Goal: Transaction & Acquisition: Download file/media

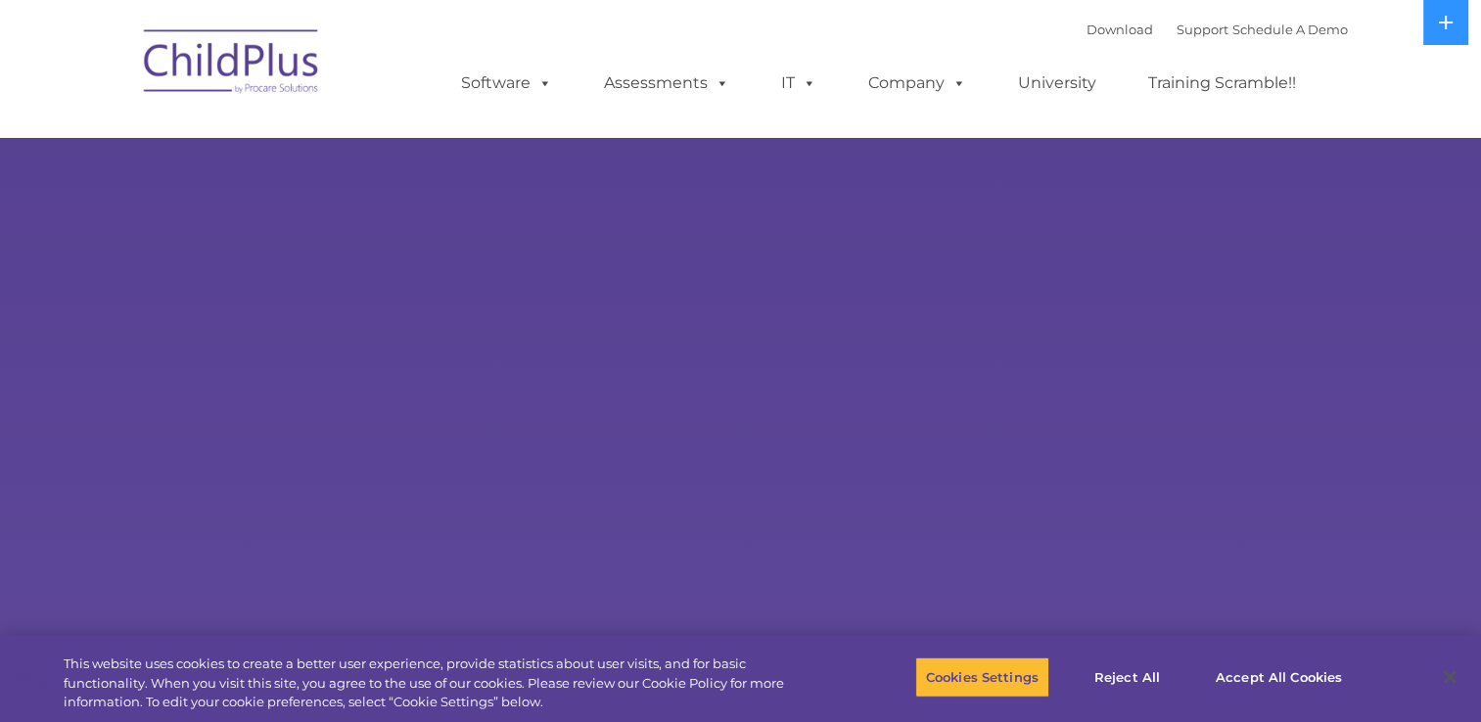
select select "MEDIUM"
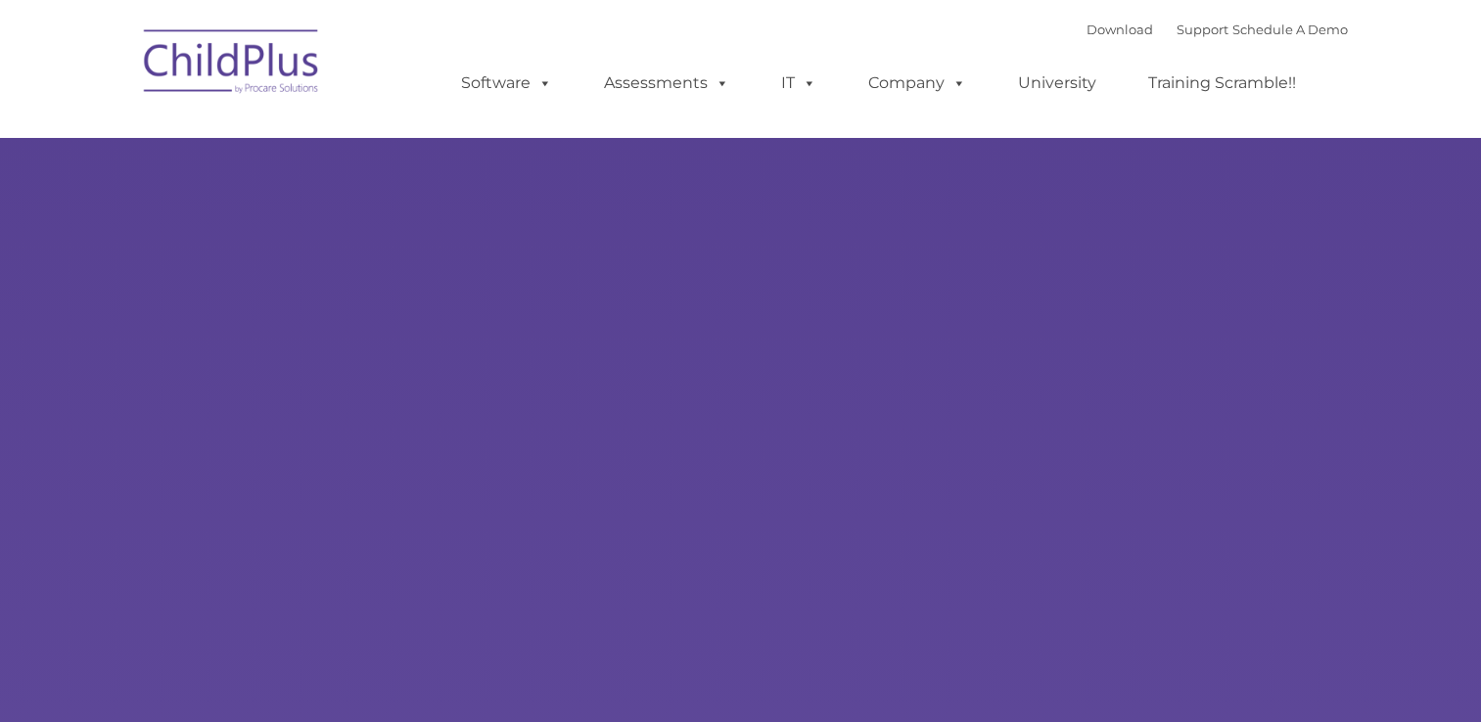
type input ""
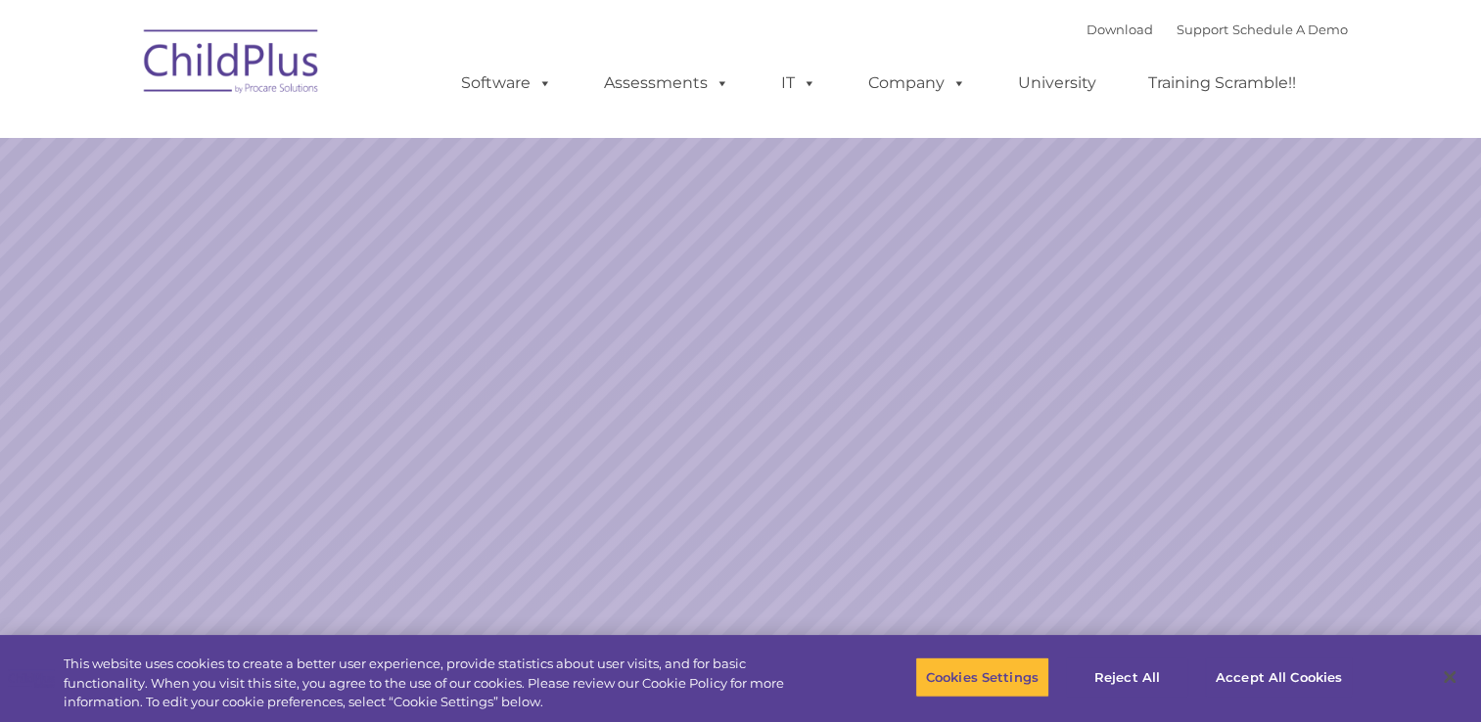
select select "MEDIUM"
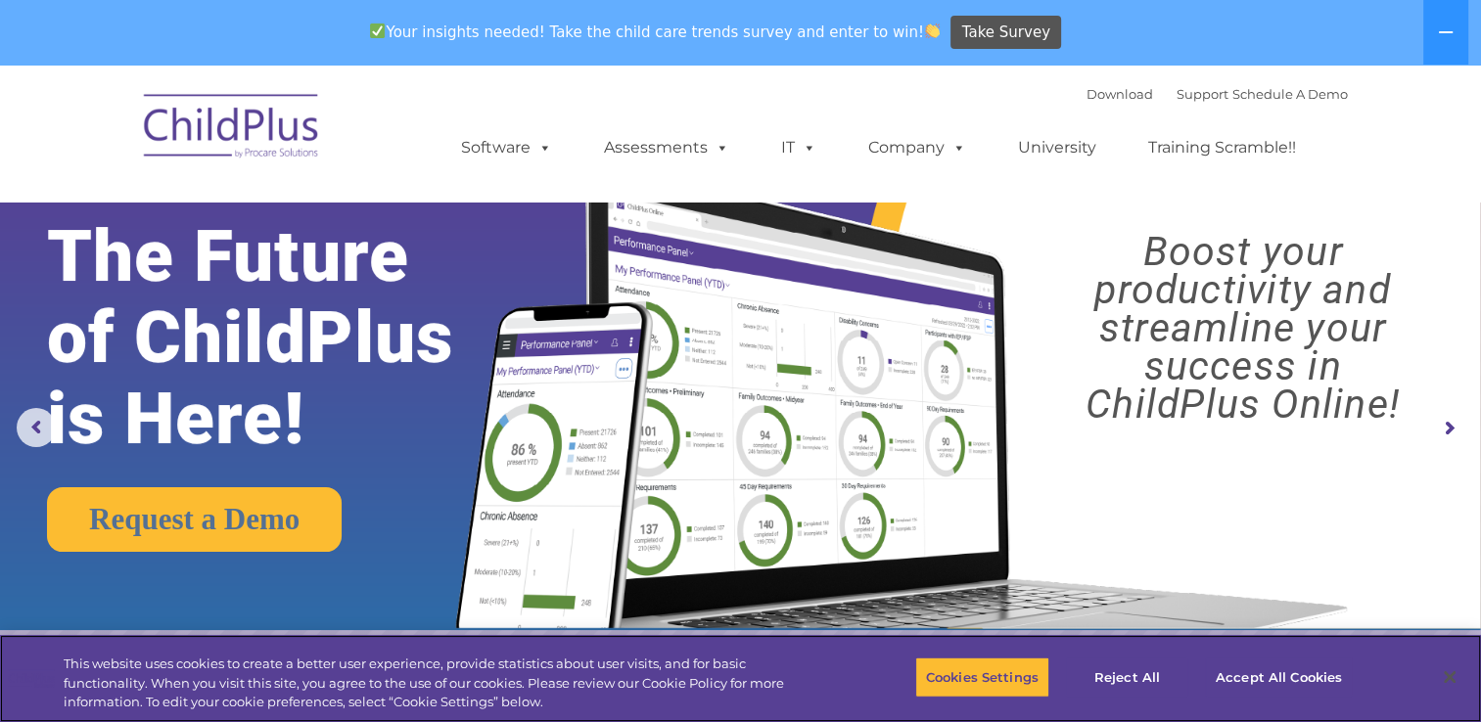
scroll to position [104, 0]
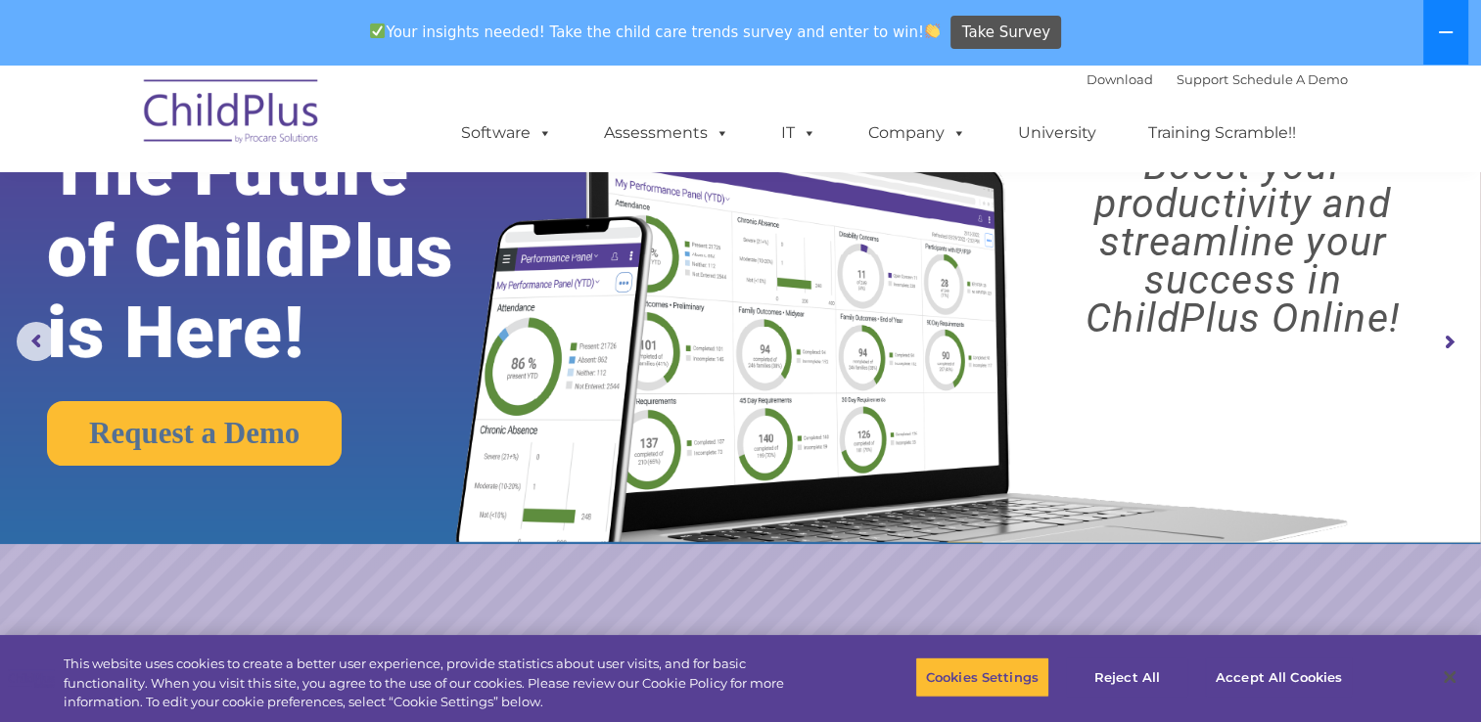
click at [1444, 25] on icon at bounding box center [1446, 32] width 16 height 16
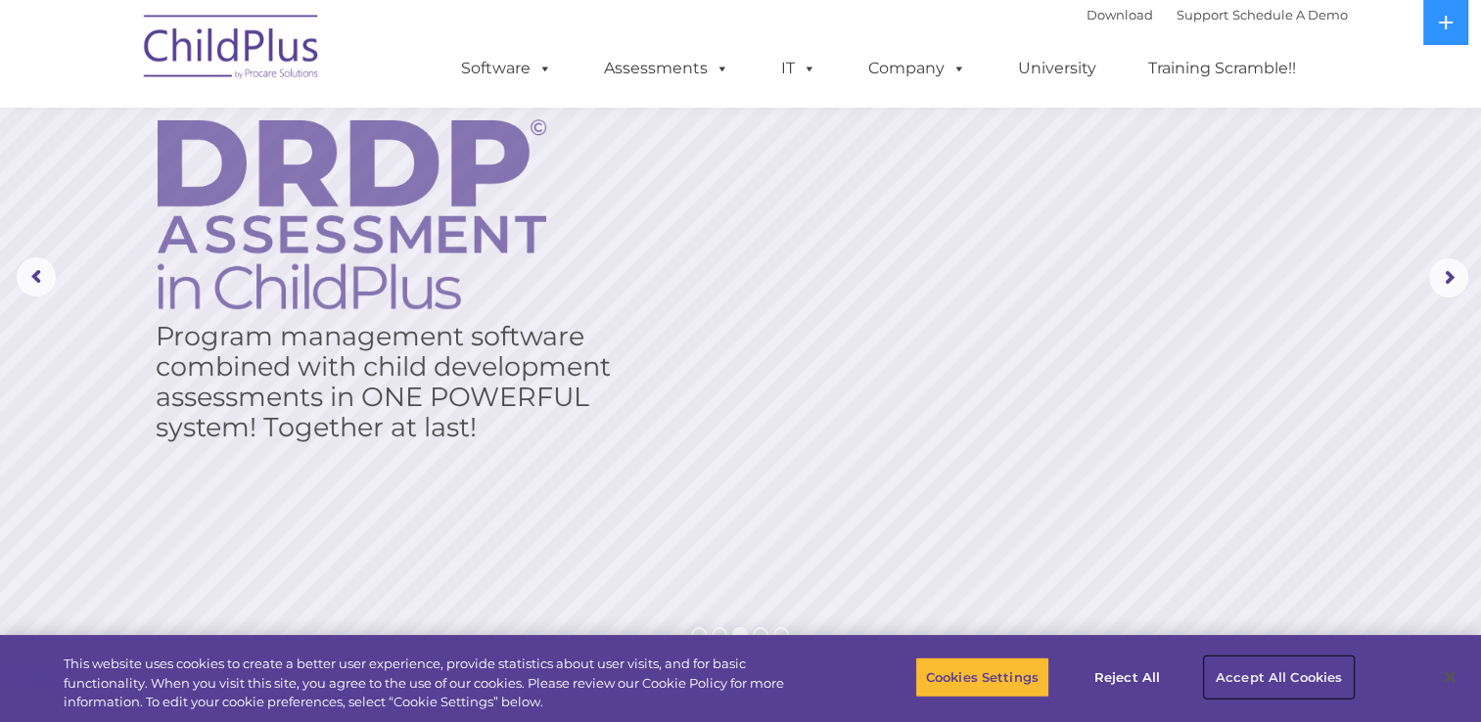
click at [1288, 674] on button "Accept All Cookies" at bounding box center [1279, 677] width 148 height 41
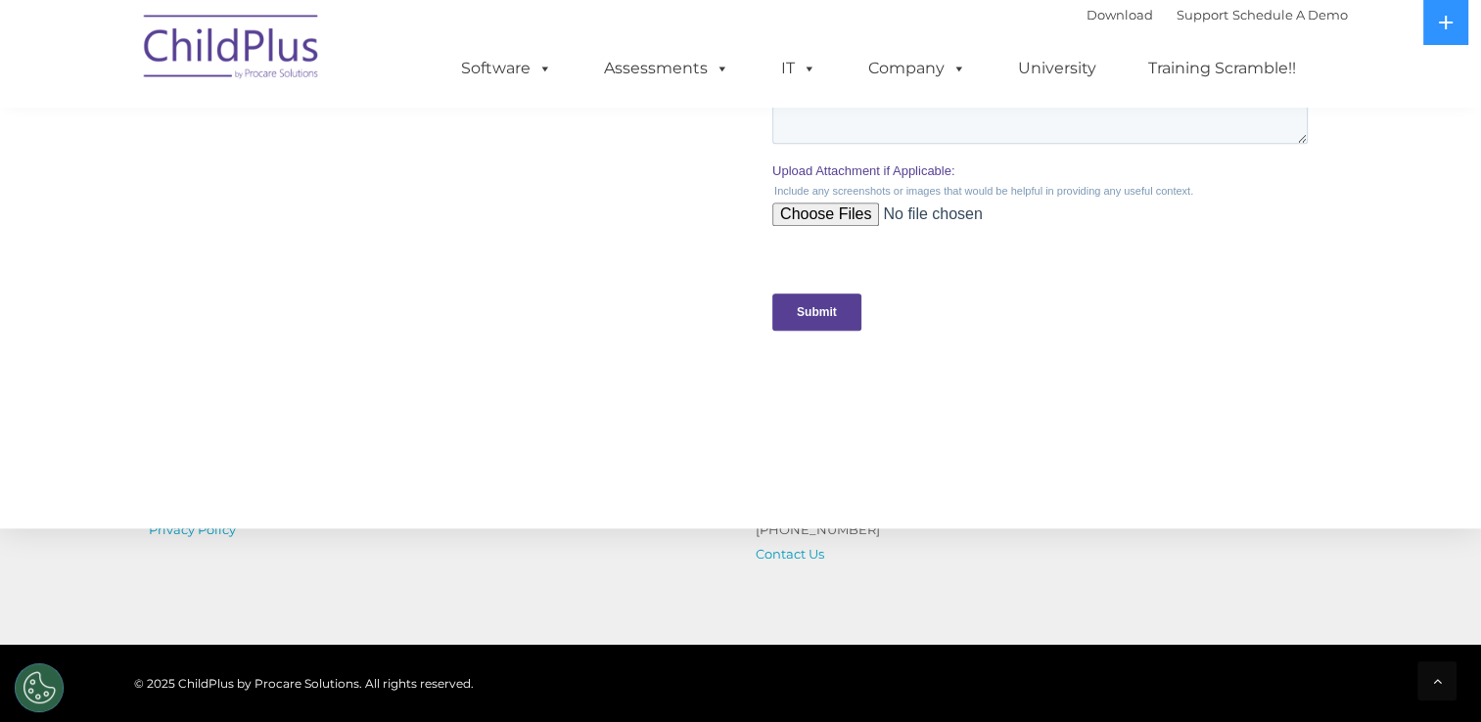
scroll to position [2141, 0]
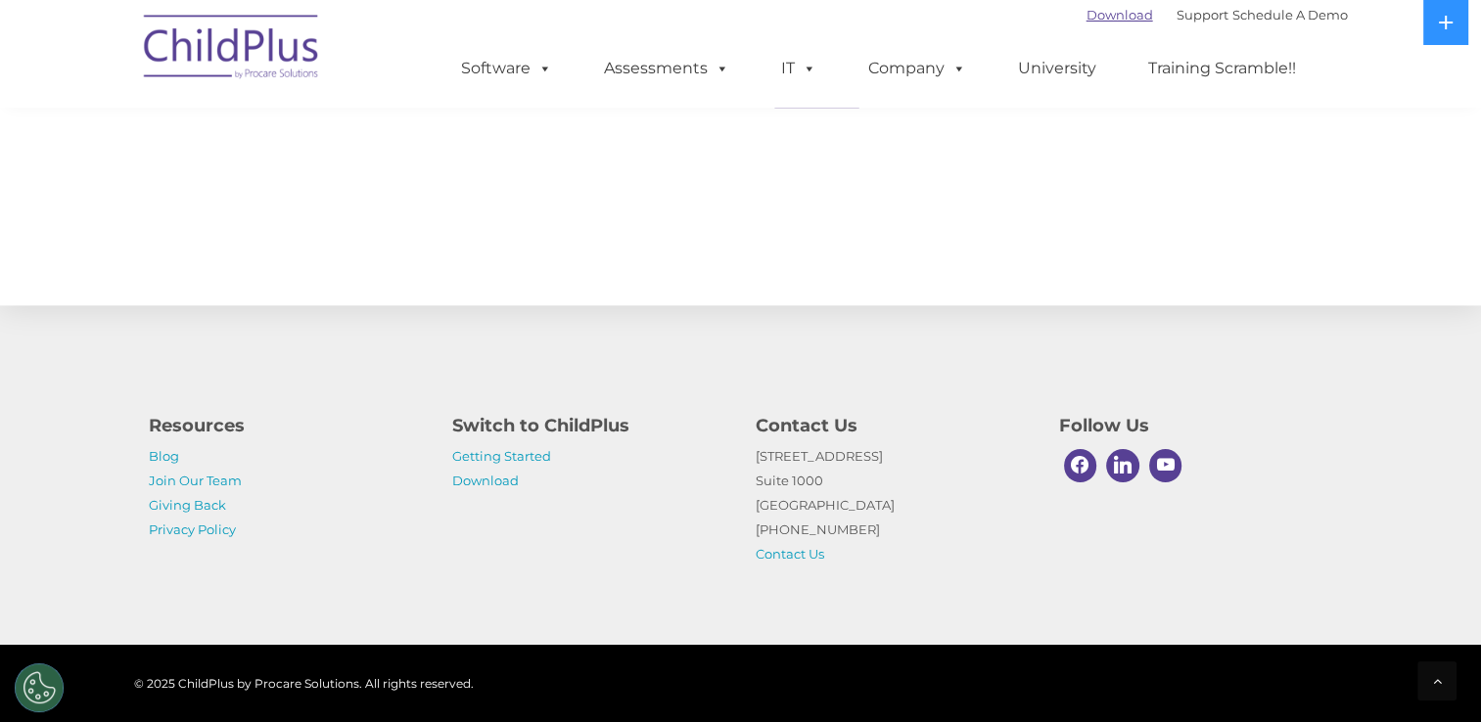
click at [1086, 20] on link "Download" at bounding box center [1119, 15] width 67 height 16
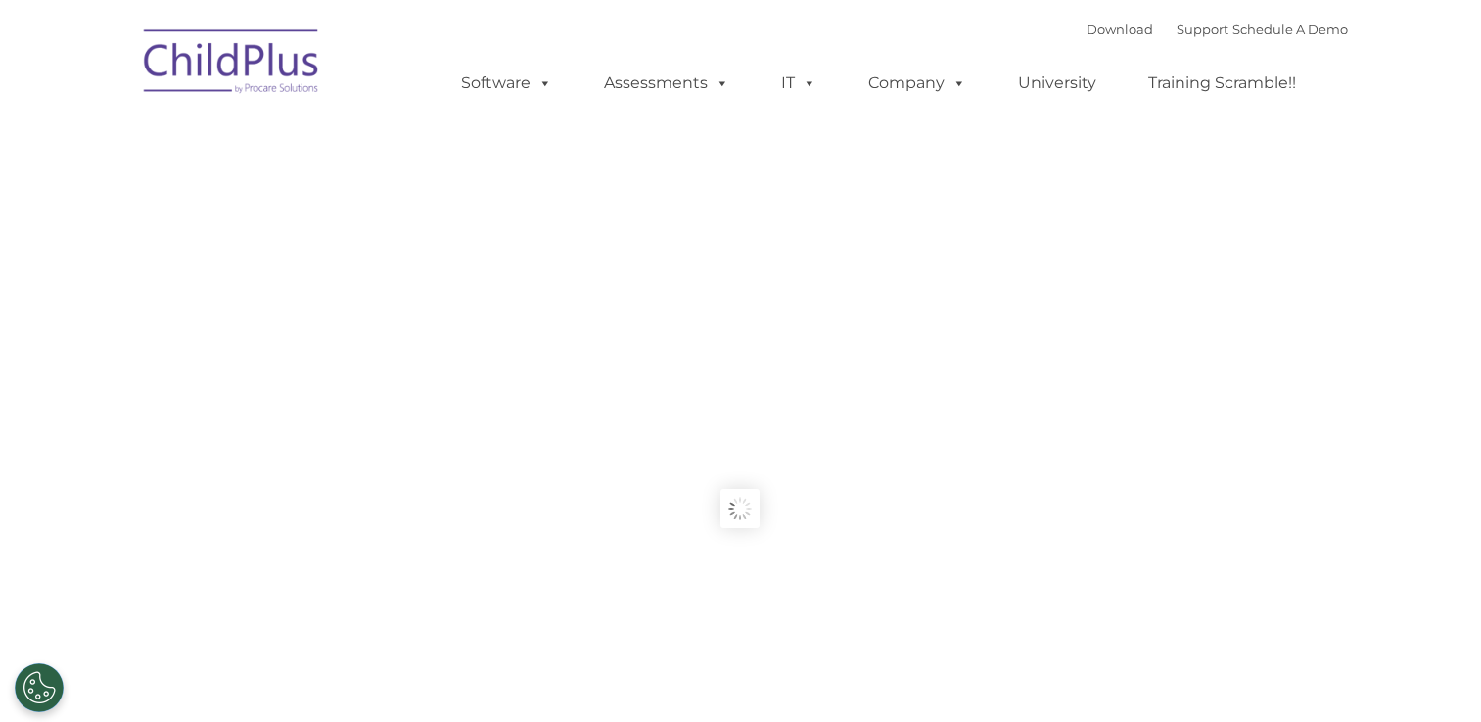
type input ""
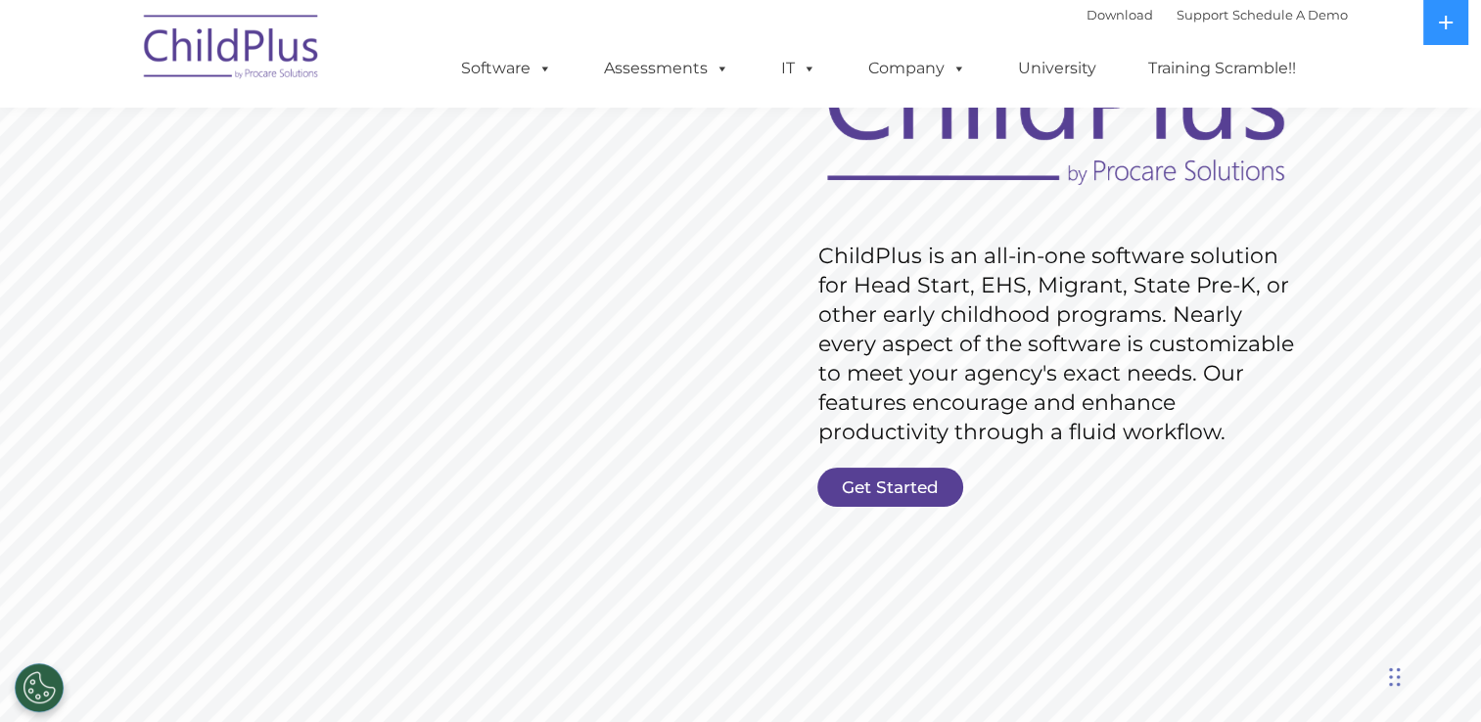
scroll to position [192, 0]
click at [904, 483] on link "Get Started" at bounding box center [890, 486] width 146 height 39
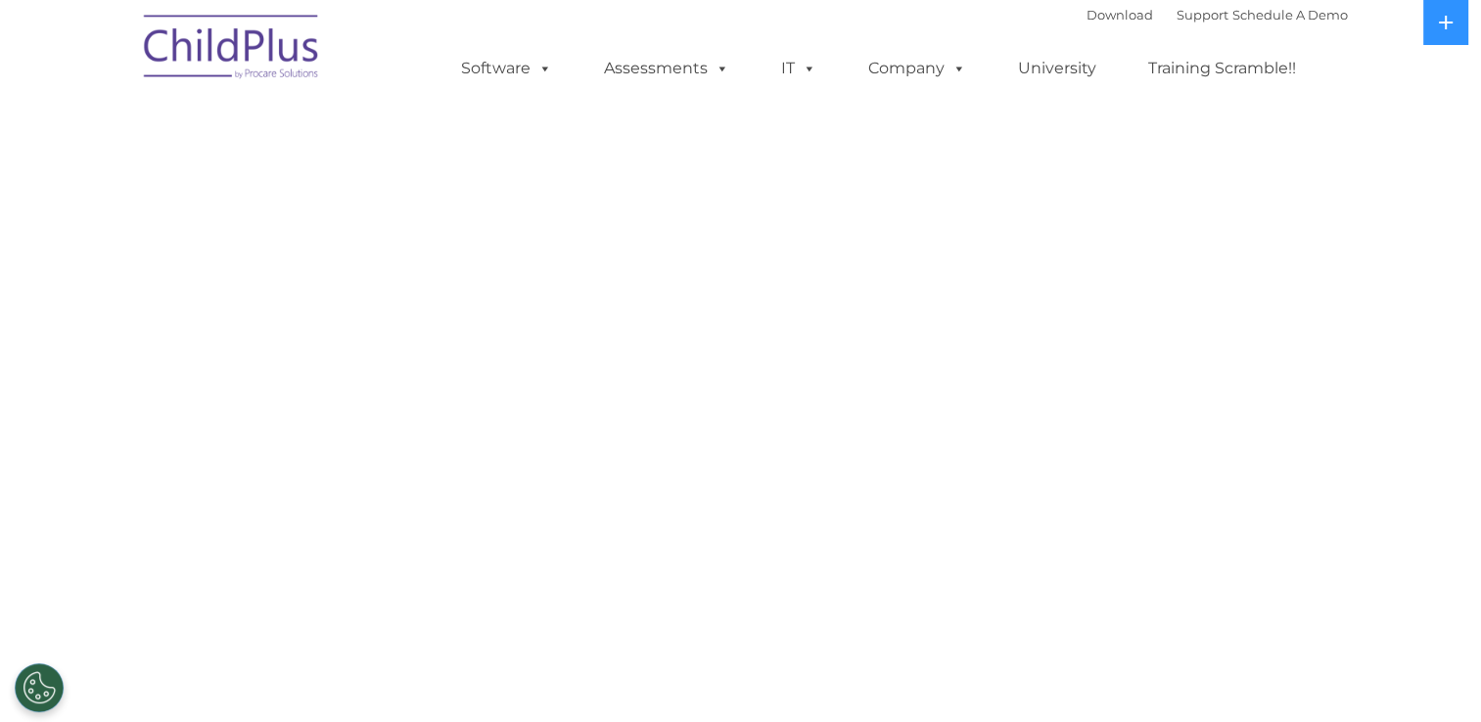
select select "MEDIUM"
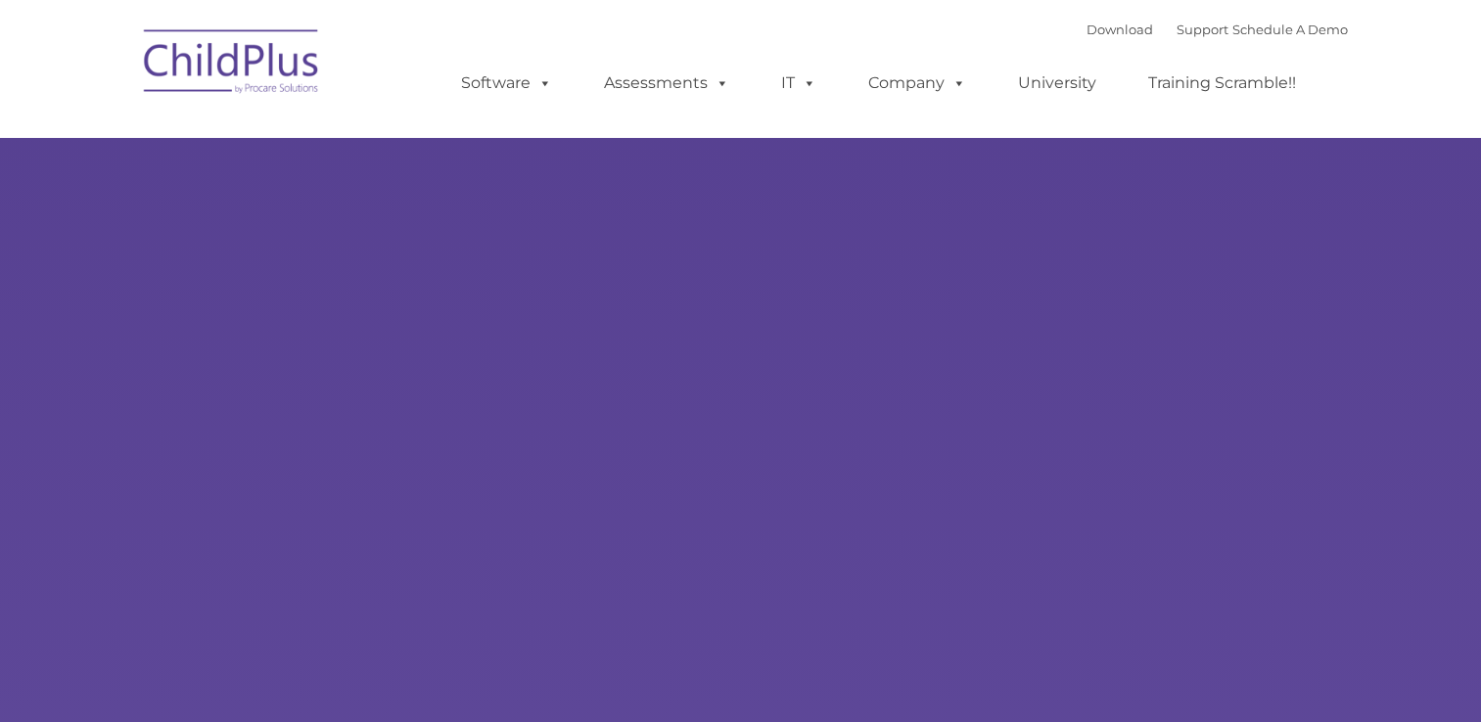
type input ""
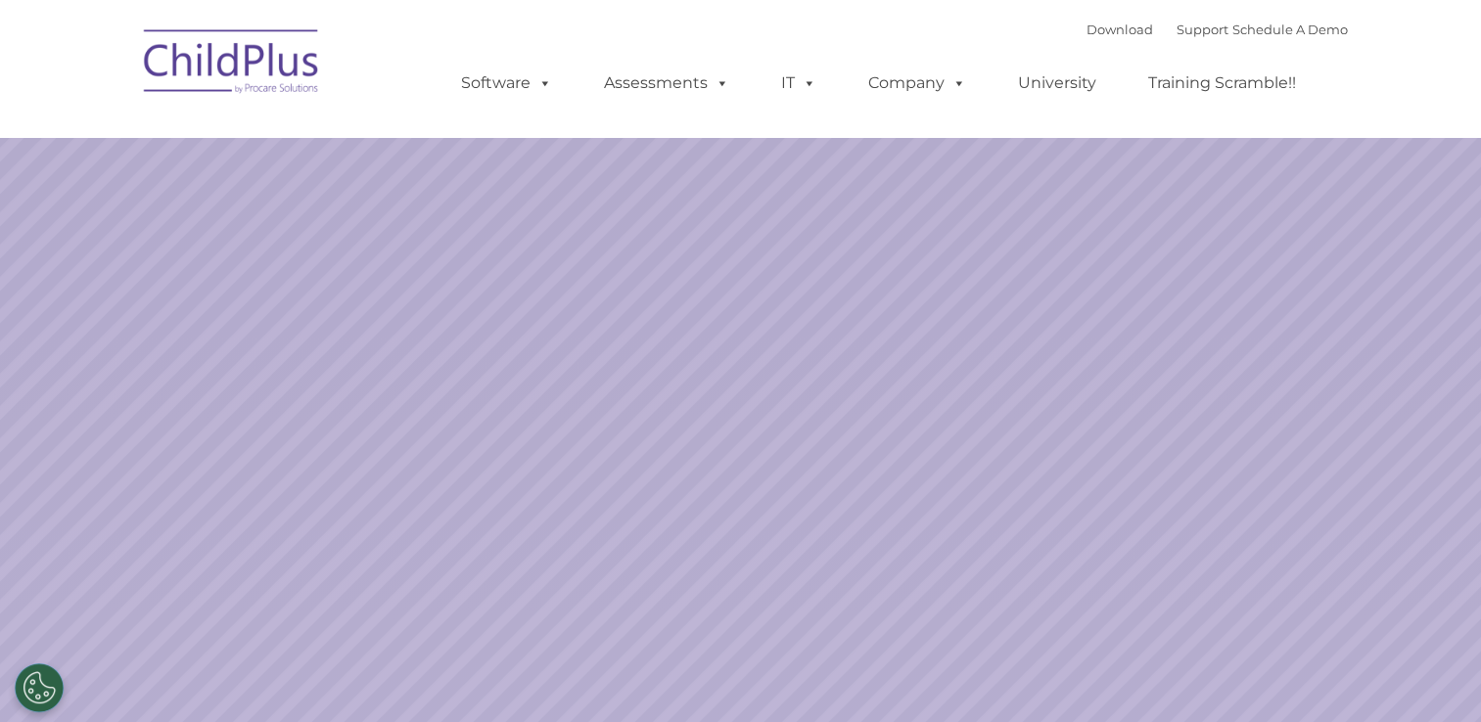
select select "MEDIUM"
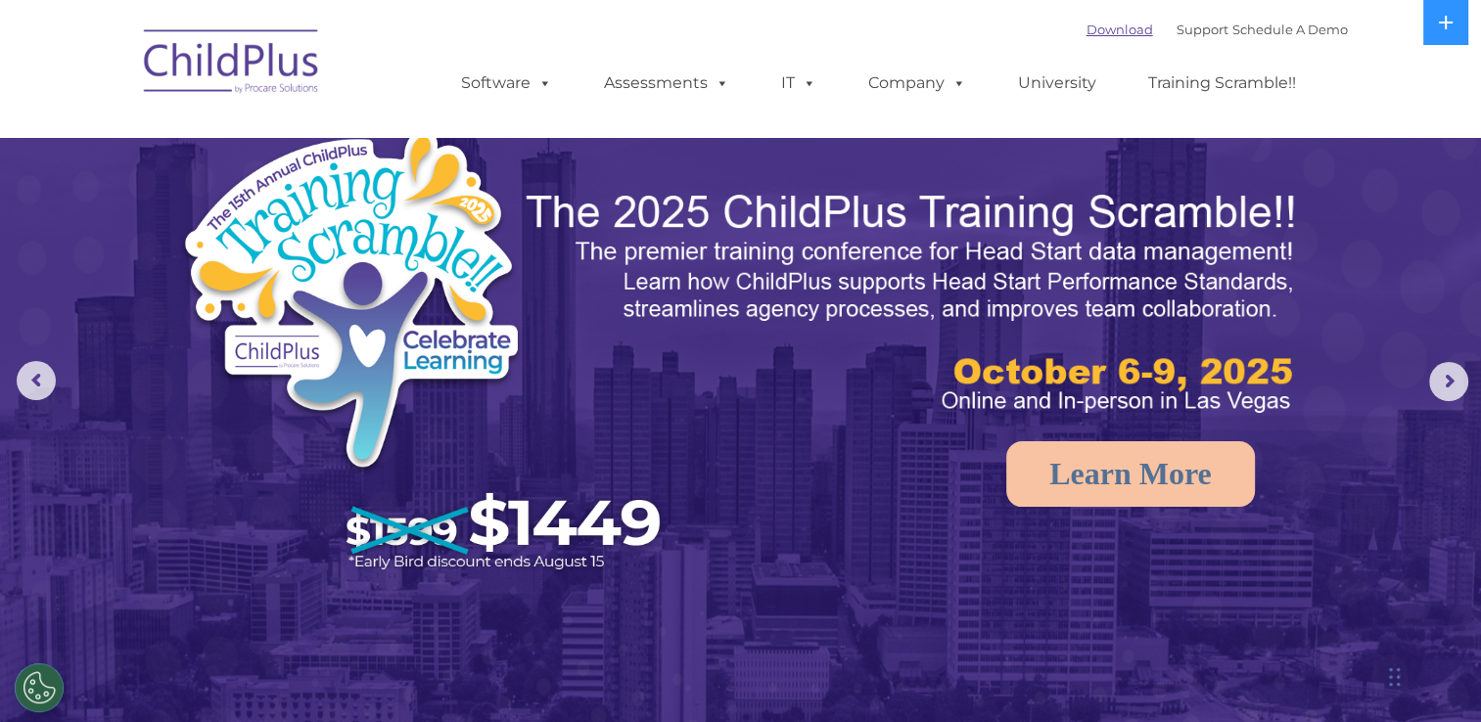
click at [1099, 32] on link "Download" at bounding box center [1119, 30] width 67 height 16
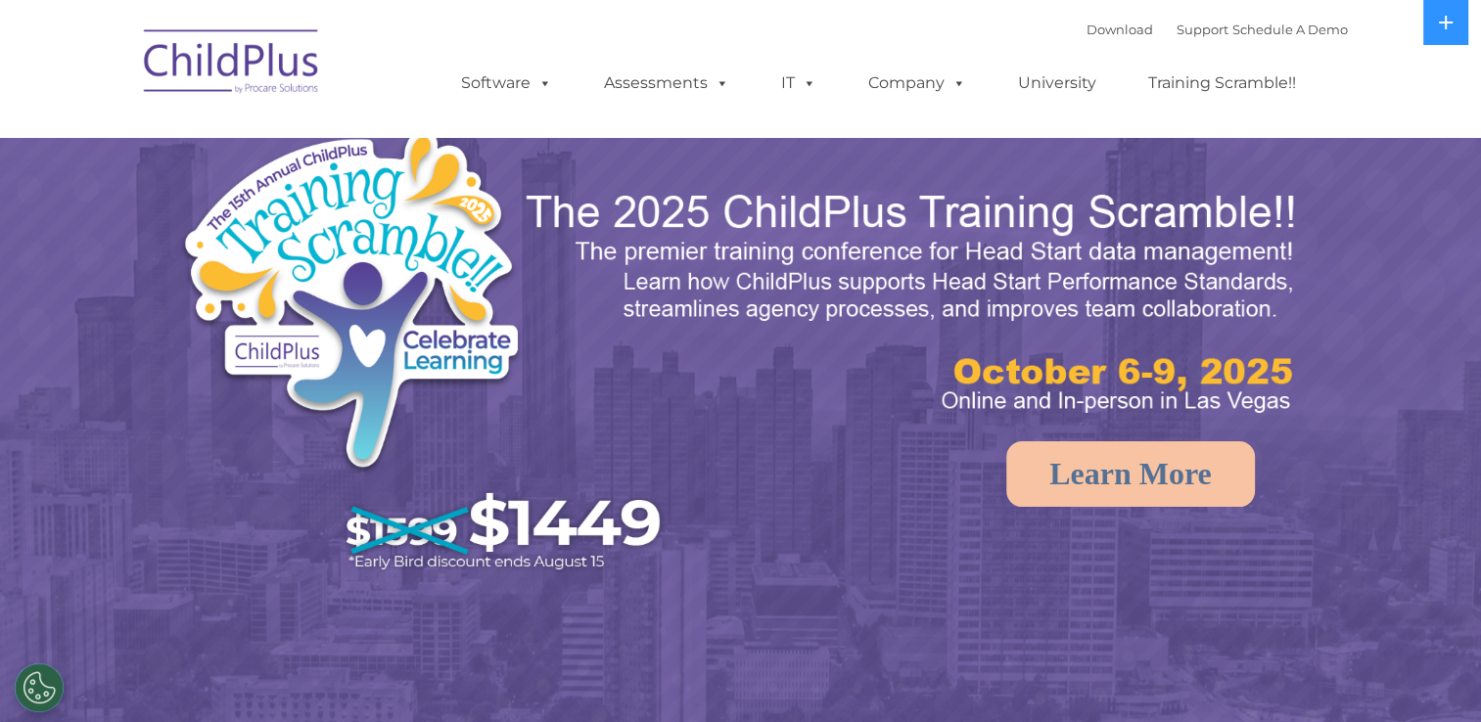
select select "MEDIUM"
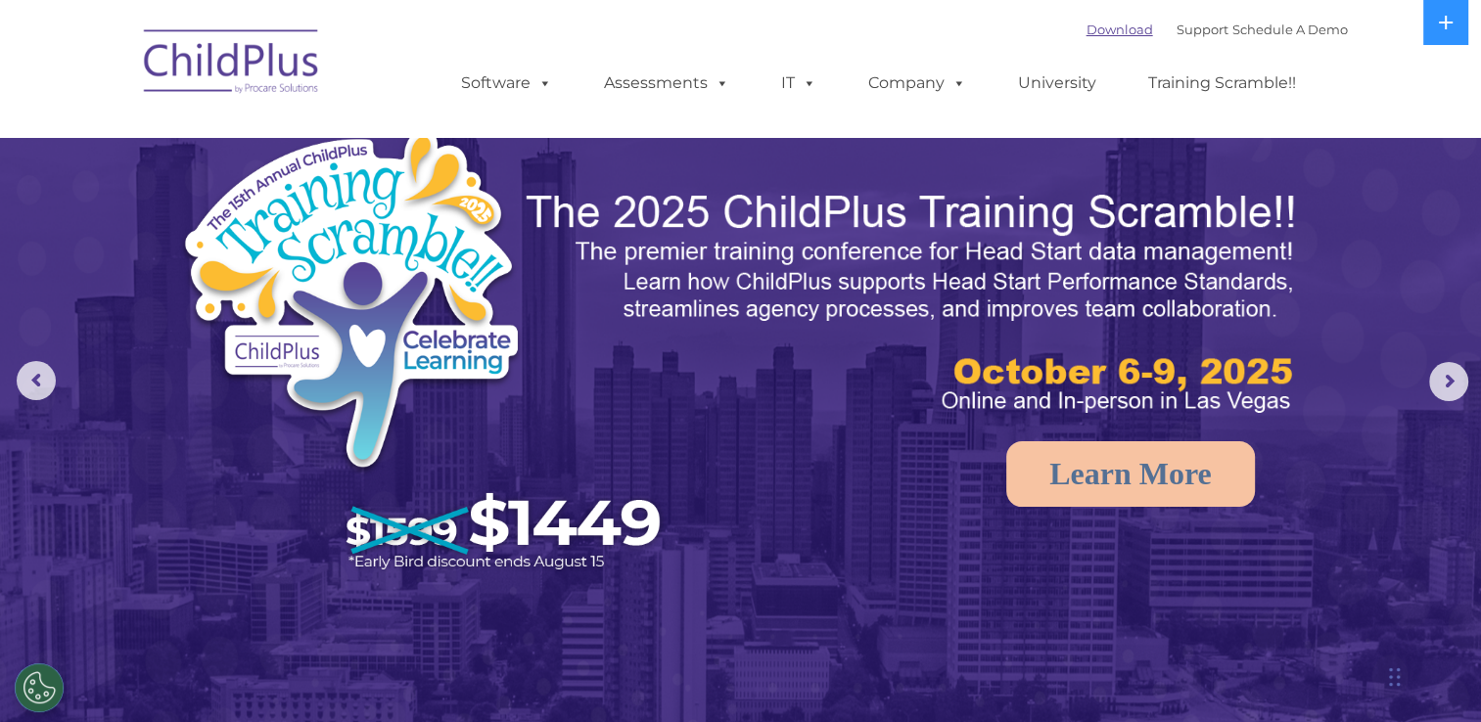
click at [1086, 26] on link "Download" at bounding box center [1119, 30] width 67 height 16
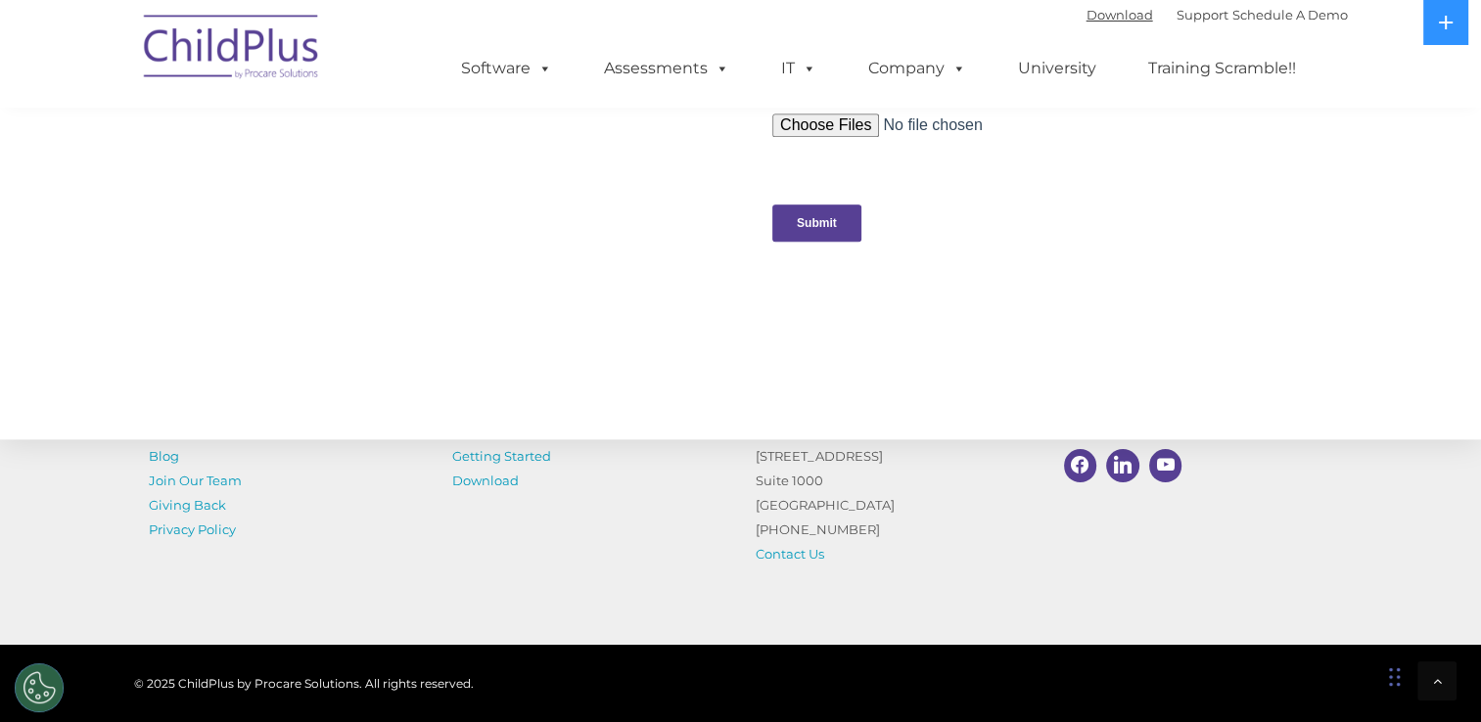
scroll to position [2170, 0]
